Goal: Task Accomplishment & Management: Complete application form

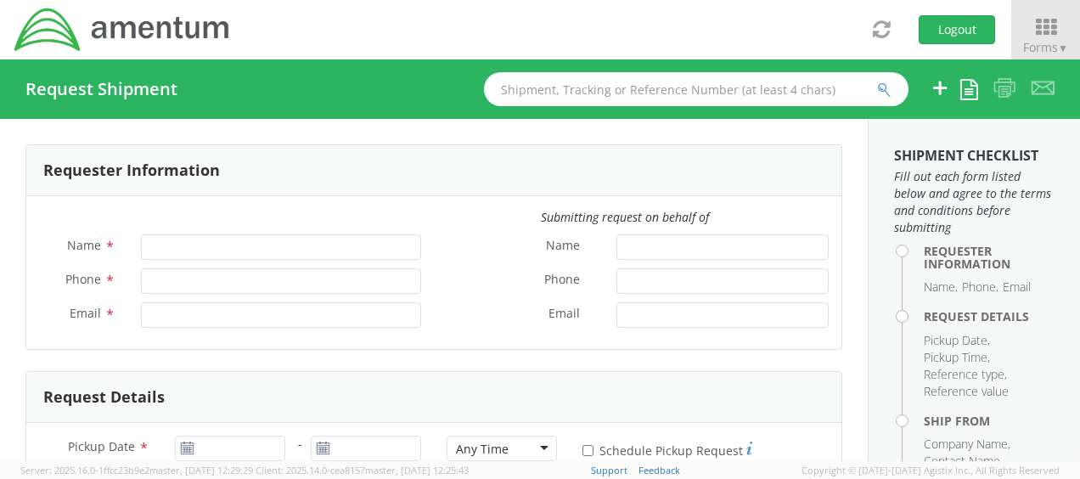
type input "[PERSON_NAME]"
type input "[PHONE_NUMBER]"
type input "[EMAIL_ADDRESS][DOMAIN_NAME]"
select select "OCCP.705446.FLCVA"
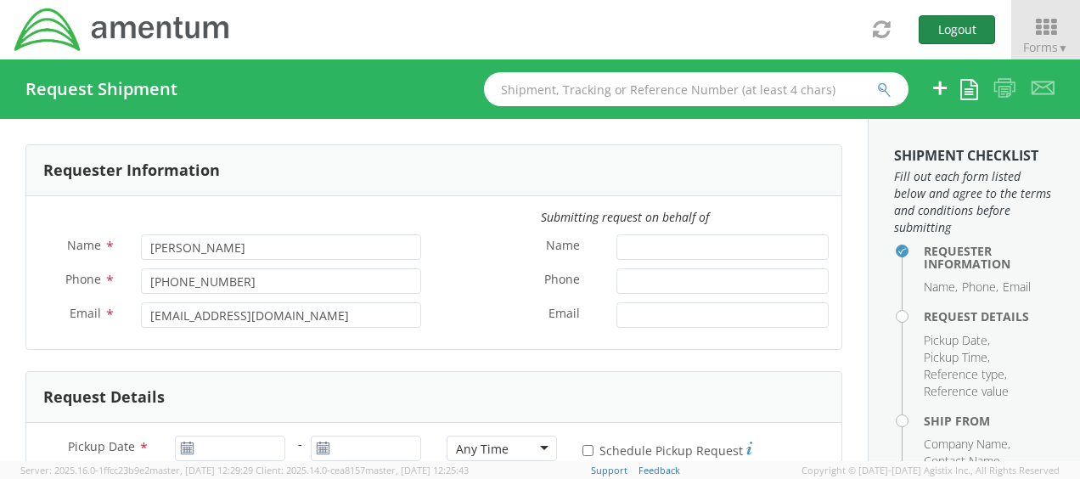
click at [976, 27] on button "Logout" at bounding box center [957, 29] width 76 height 29
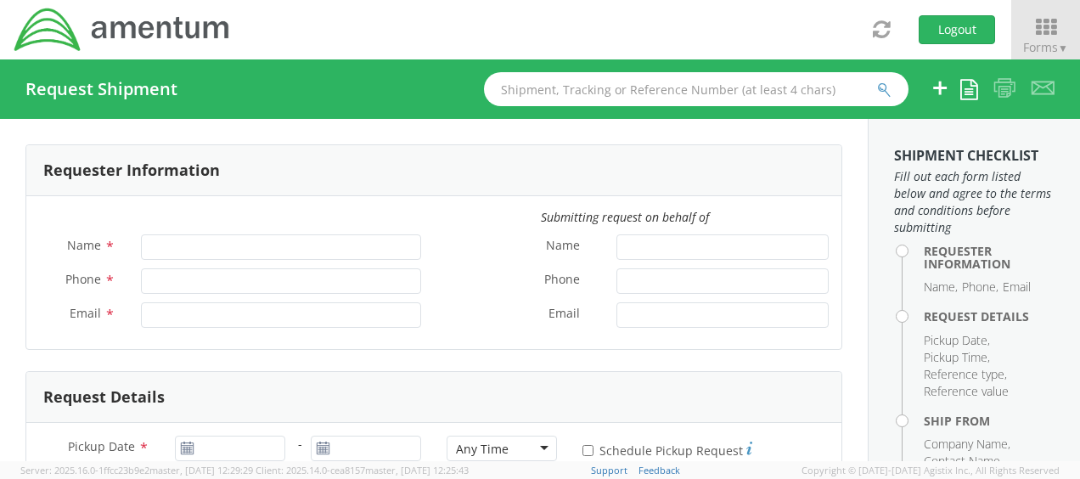
type input "[PERSON_NAME]"
type input "[PHONE_NUMBER]"
type input "[EMAIL_ADDRESS][DOMAIN_NAME]"
select select "OCCP.705446.FLCVA"
